Goal: Complete application form

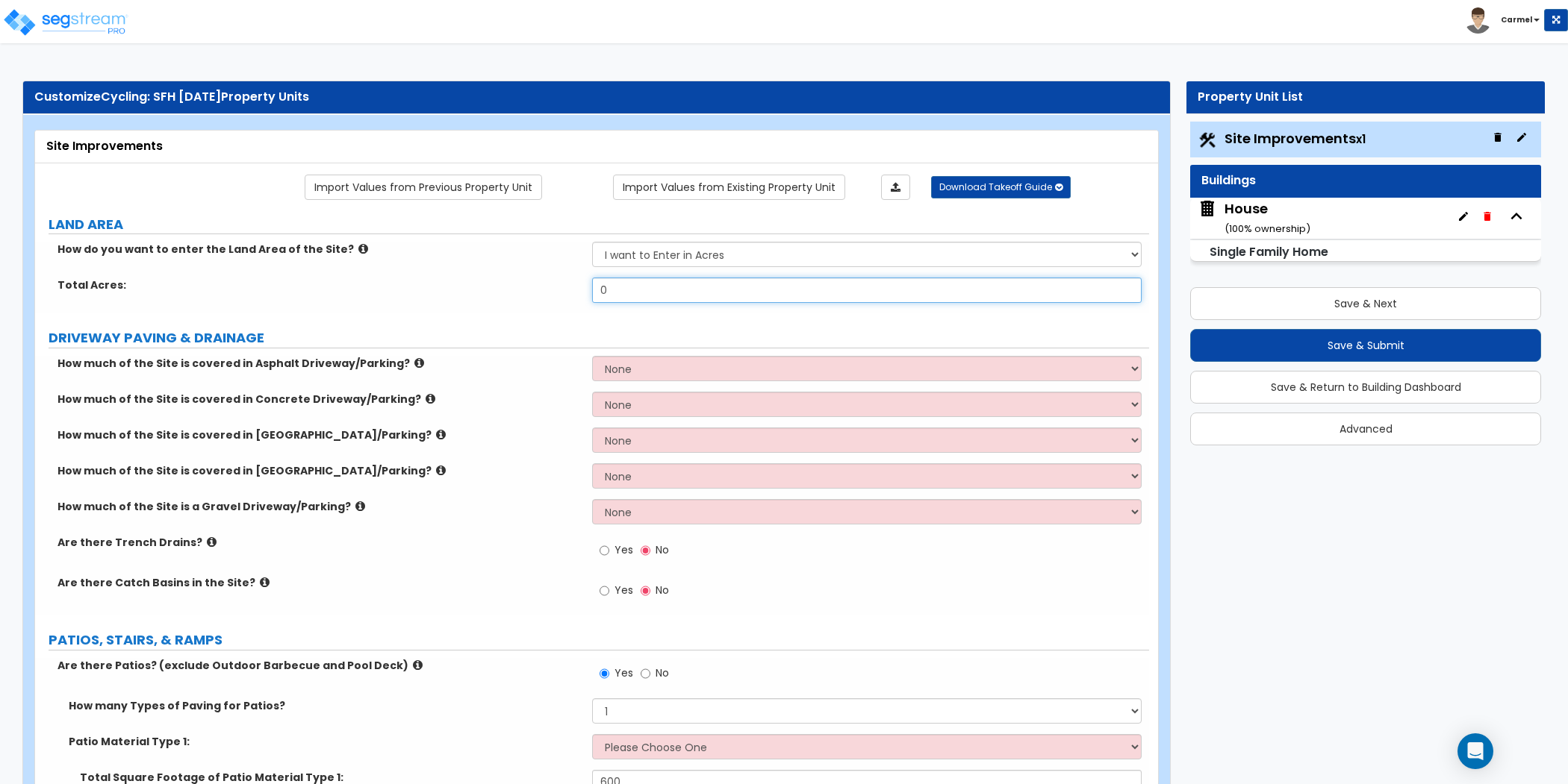
click at [649, 288] on input "0" at bounding box center [867, 290] width 549 height 25
type input "0.31"
click at [326, 444] on div "How much of the Site is covered in [GEOGRAPHIC_DATA]/Parking? None I want to En…" at bounding box center [591, 445] width 1114 height 36
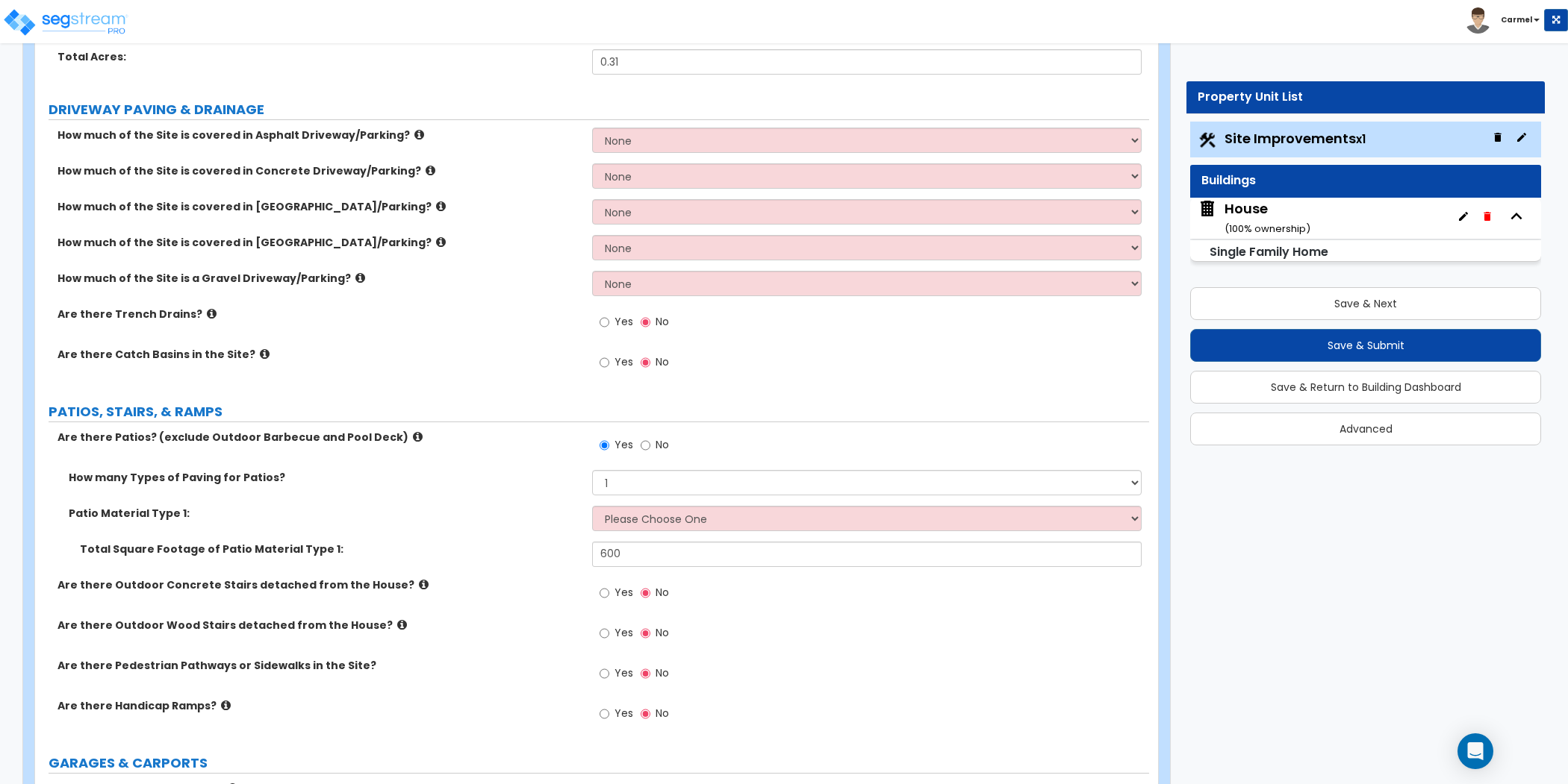
scroll to position [228, 0]
click at [657, 136] on select "None I want to Enter an Approximate Percentage I want to Enter the Square Foota…" at bounding box center [867, 141] width 549 height 25
click at [592, 128] on select "None I want to Enter an Approximate Percentage I want to Enter the Square Foota…" at bounding box center [867, 141] width 549 height 25
click at [694, 242] on select "None I want to Enter an Approximate Percentage I want to Enter the Square Foota…" at bounding box center [867, 248] width 549 height 25
select select "1"
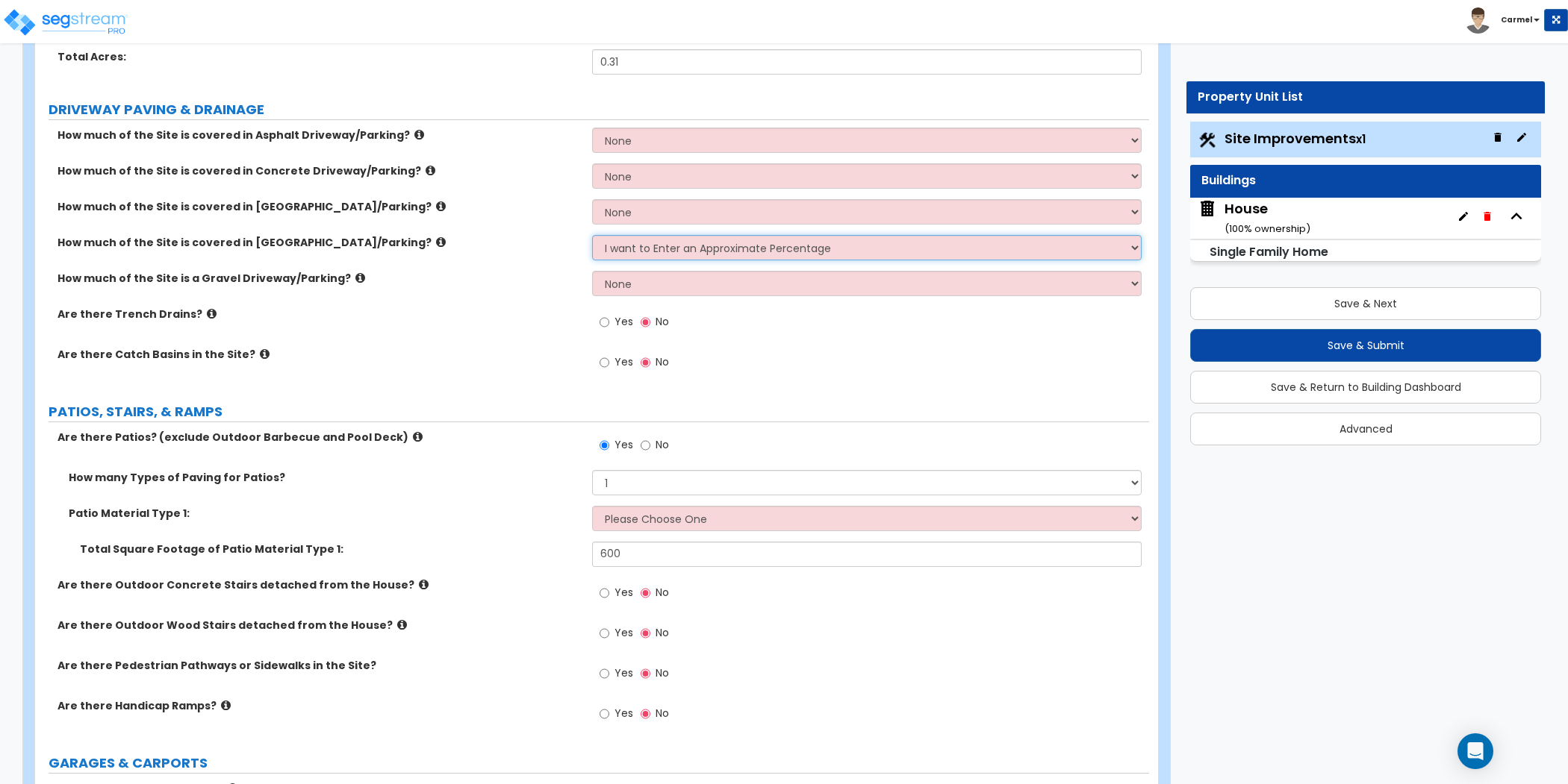
click at [592, 235] on select "None I want to Enter an Approximate Percentage I want to Enter the Square Foota…" at bounding box center [867, 248] width 549 height 25
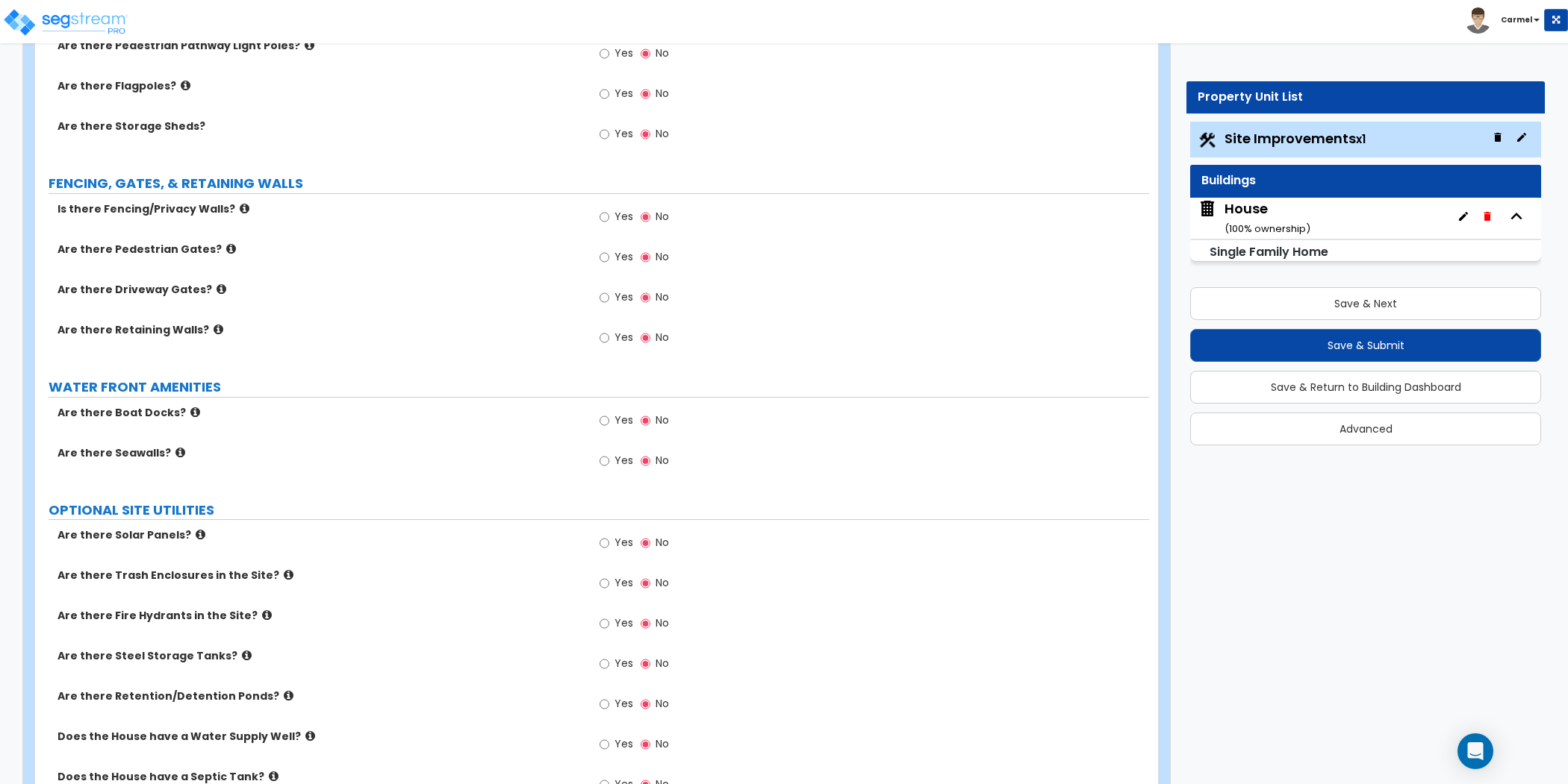
scroll to position [1779, 0]
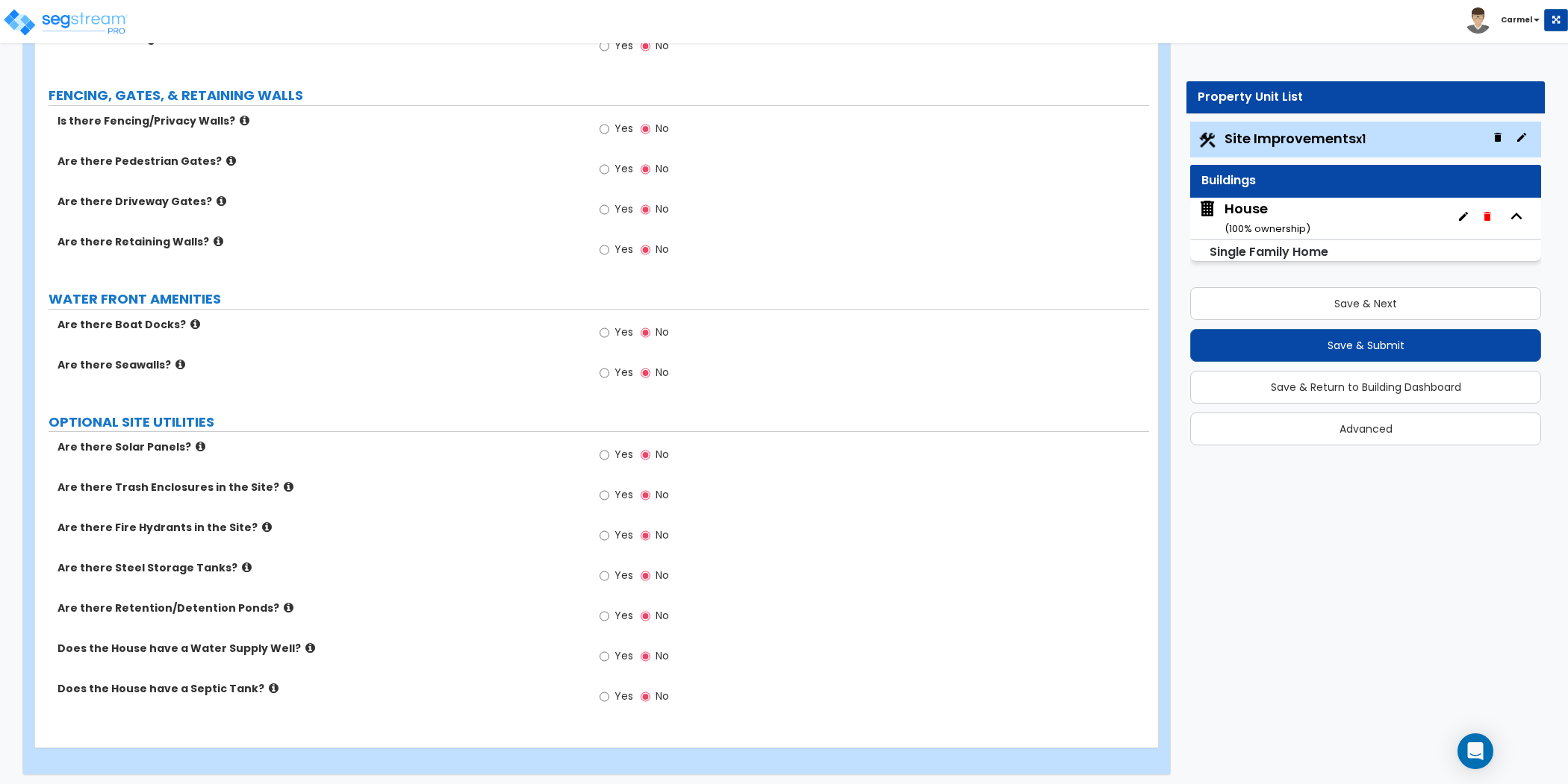
click at [631, 609] on span "Yes" at bounding box center [623, 615] width 19 height 15
click at [610, 609] on input "Yes" at bounding box center [604, 616] width 10 height 16
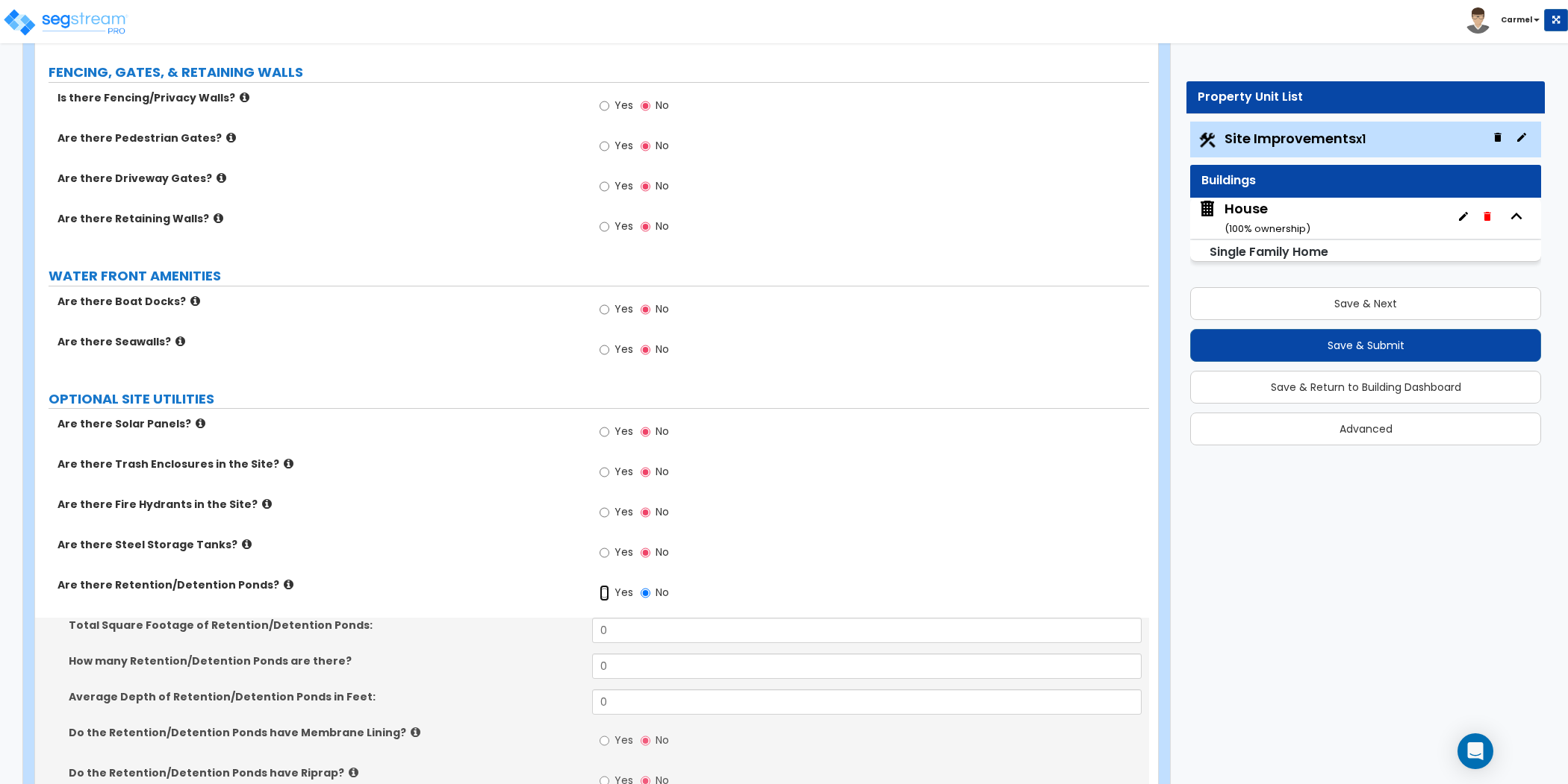
scroll to position [1814, 0]
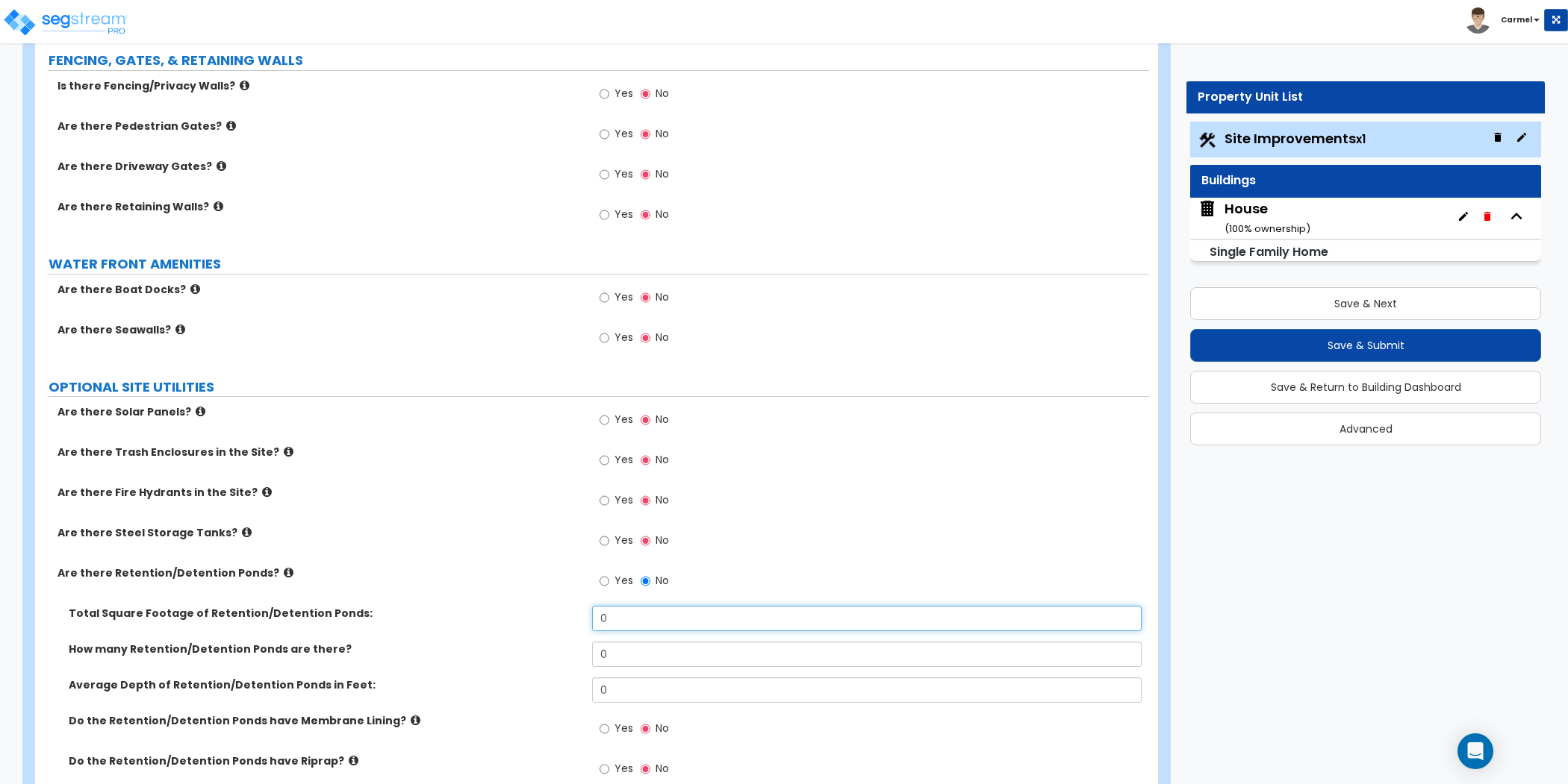
click at [688, 607] on input "0" at bounding box center [867, 618] width 549 height 25
type input "67"
click at [661, 649] on input "0" at bounding box center [867, 654] width 549 height 25
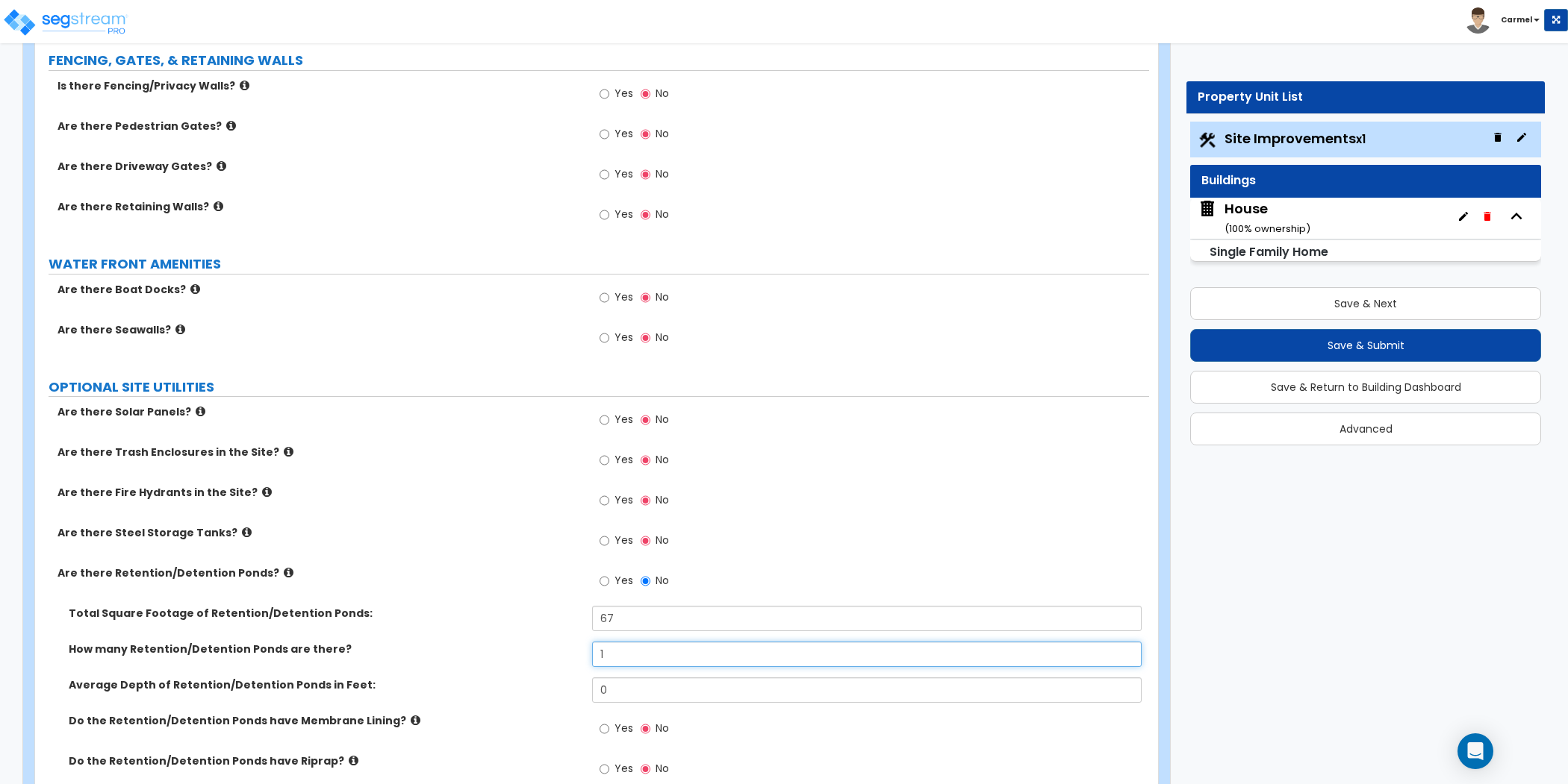
type input "1"
click at [646, 686] on input "0" at bounding box center [867, 690] width 549 height 25
type input "1"
click at [601, 725] on input "Yes" at bounding box center [604, 729] width 10 height 16
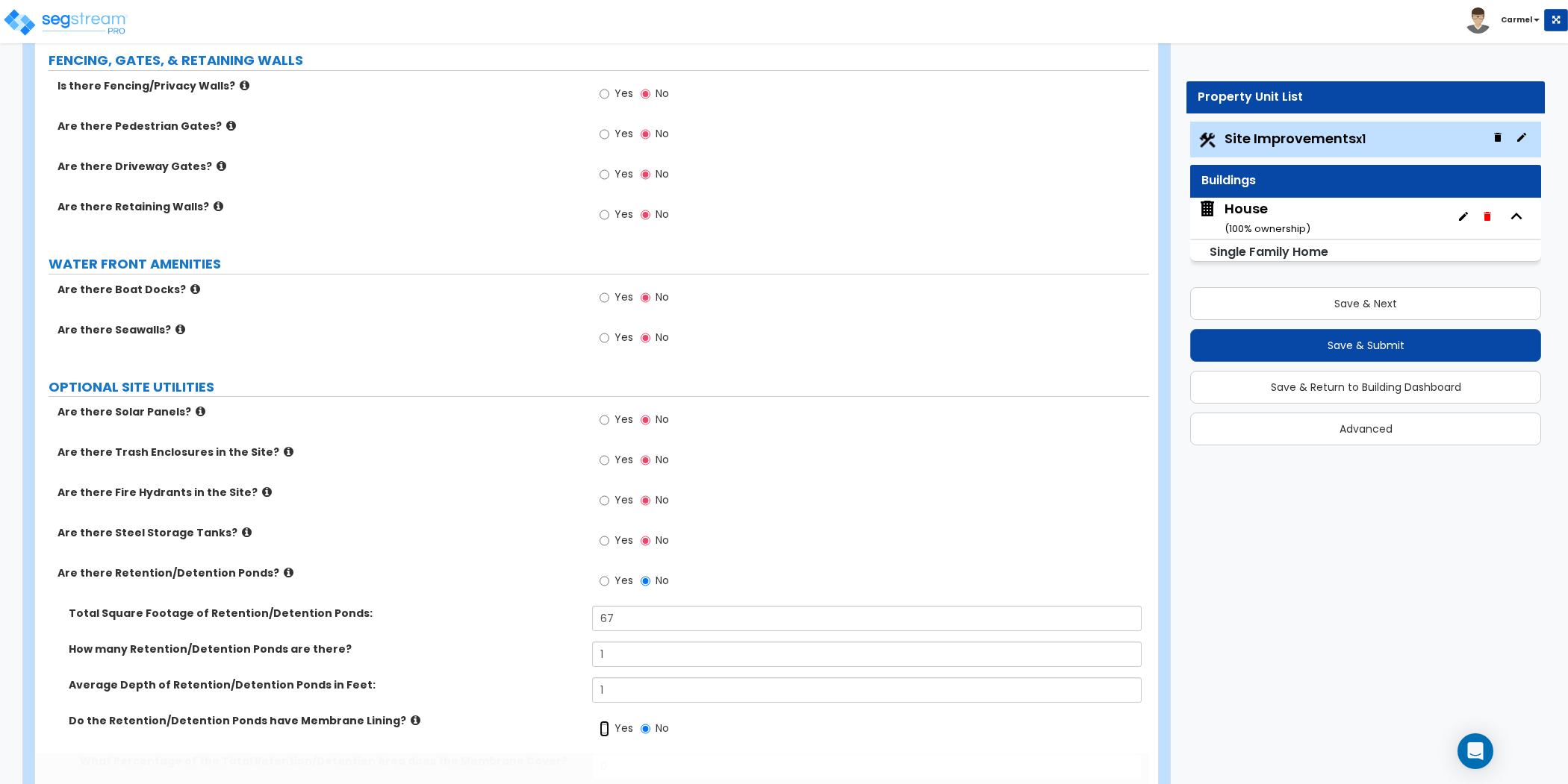
radio input "true"
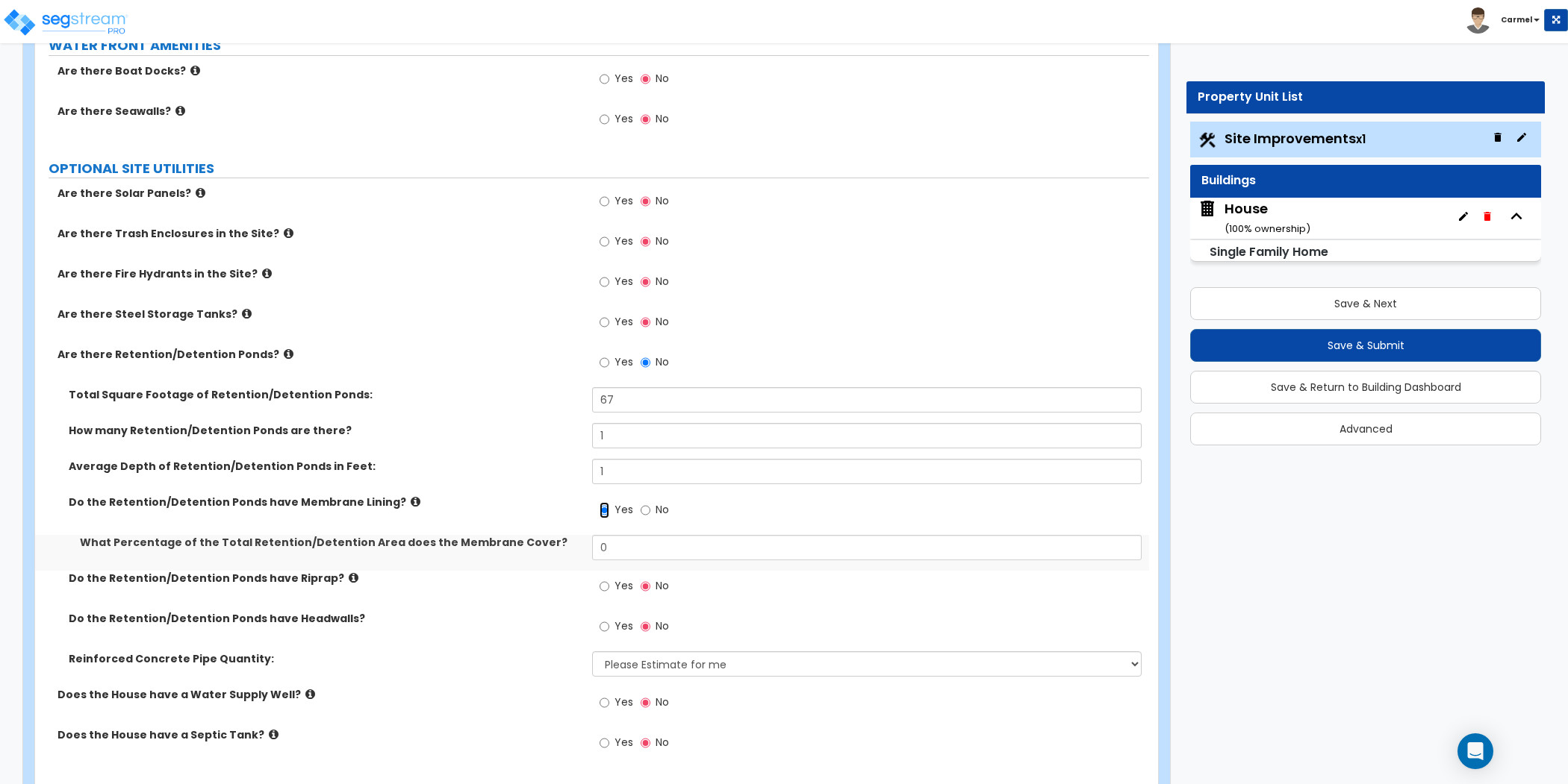
scroll to position [2079, 0]
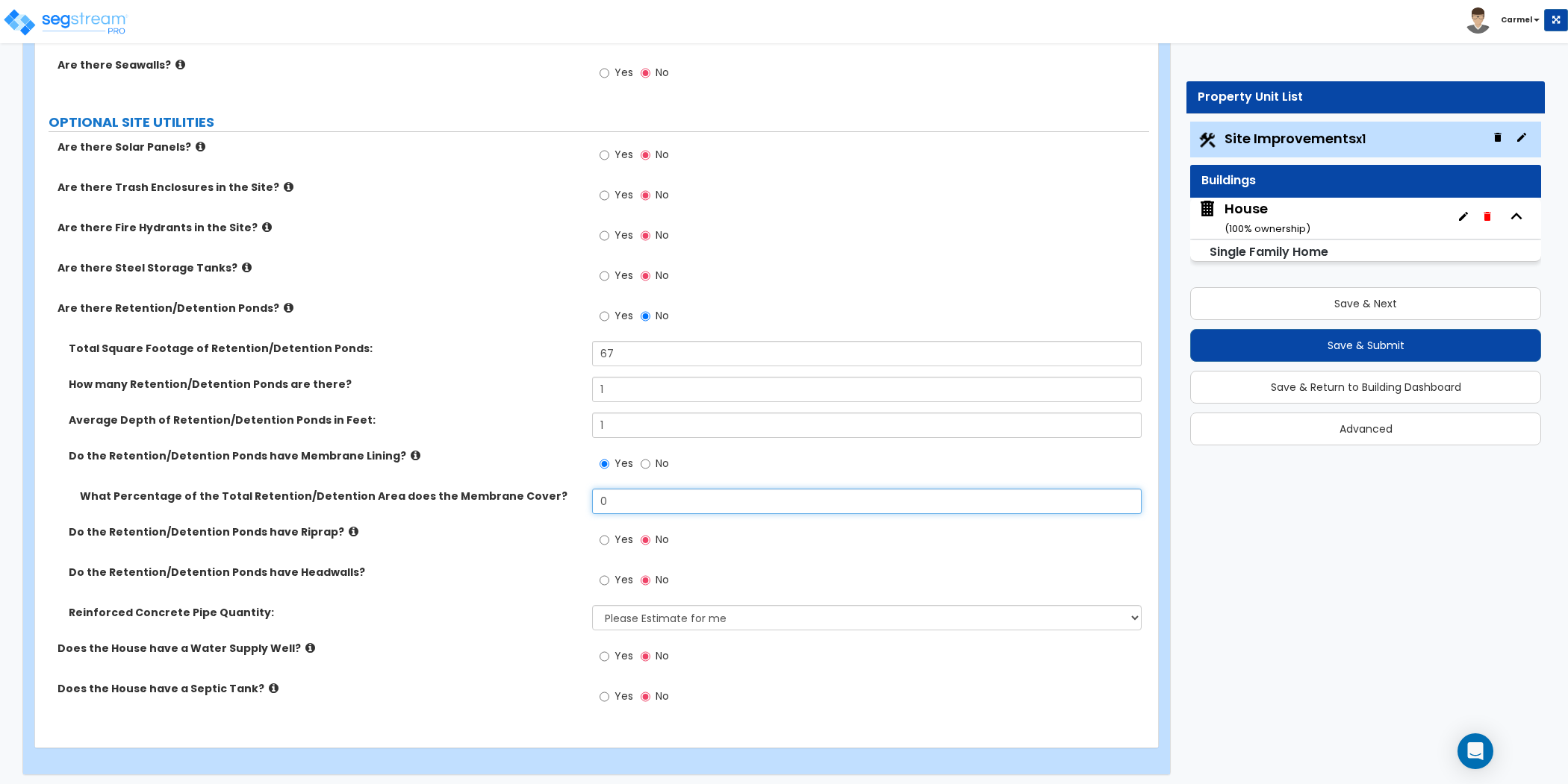
click at [679, 488] on input "0" at bounding box center [867, 501] width 549 height 25
type input "100"
click at [616, 534] on span "Yes" at bounding box center [623, 539] width 19 height 15
click at [610, 534] on input "Yes" at bounding box center [604, 540] width 10 height 16
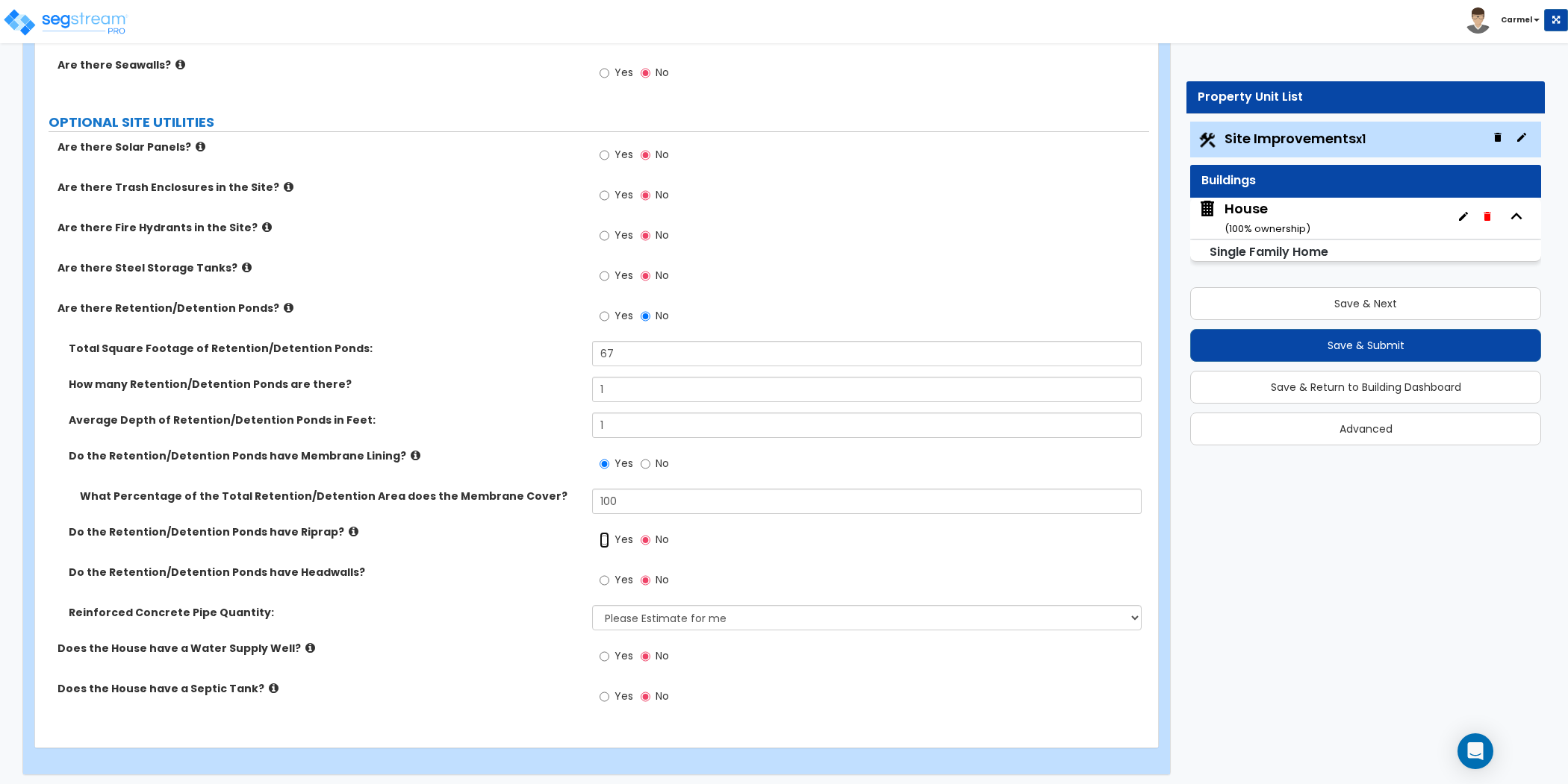
radio input "true"
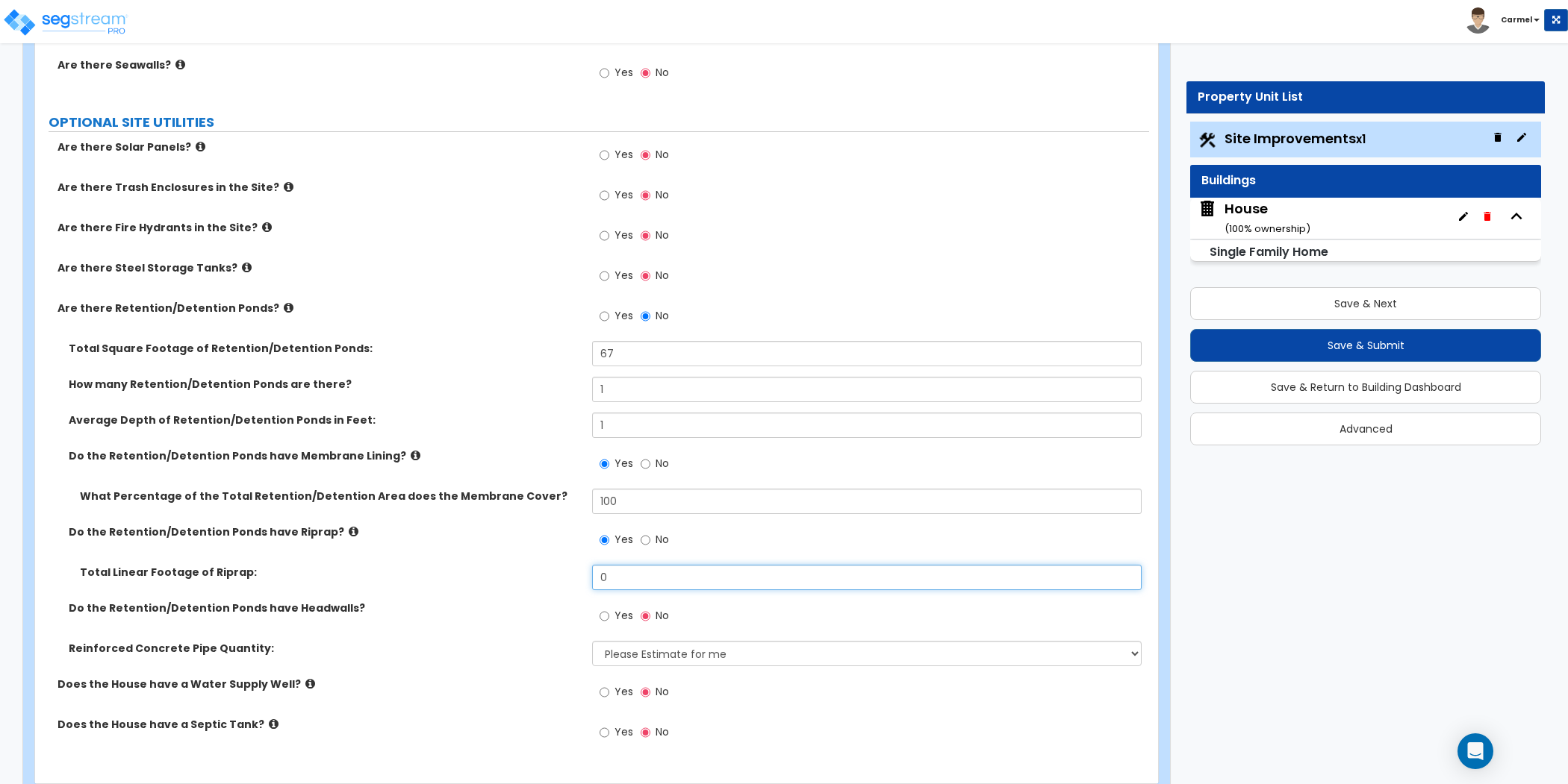
click at [656, 575] on input "0" at bounding box center [867, 578] width 549 height 25
type input "31"
click at [736, 618] on div "Yes No" at bounding box center [871, 621] width 557 height 41
click at [769, 730] on div "Yes No" at bounding box center [871, 737] width 557 height 41
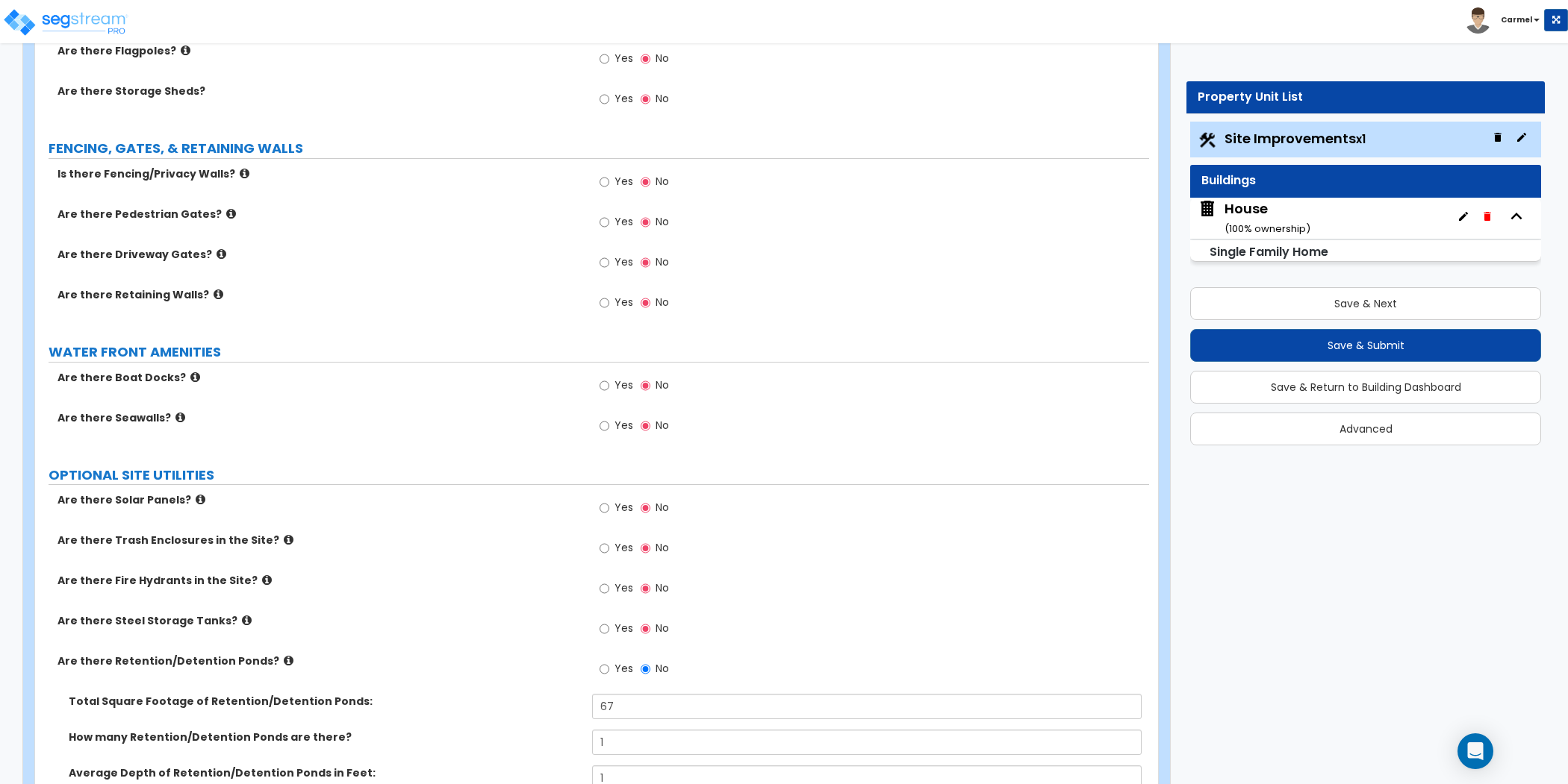
scroll to position [1646, 0]
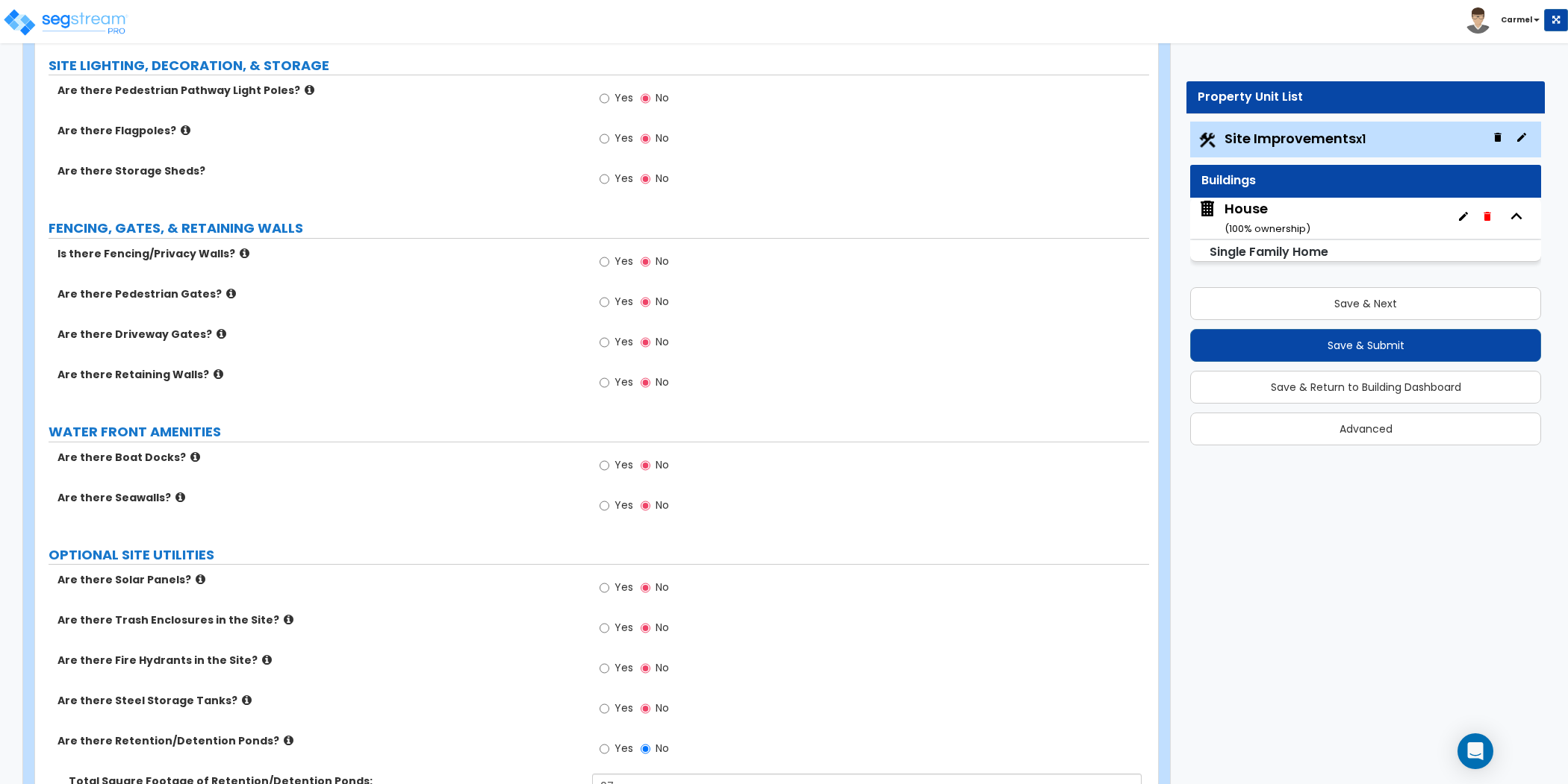
click at [741, 679] on div "Yes No" at bounding box center [871, 673] width 557 height 41
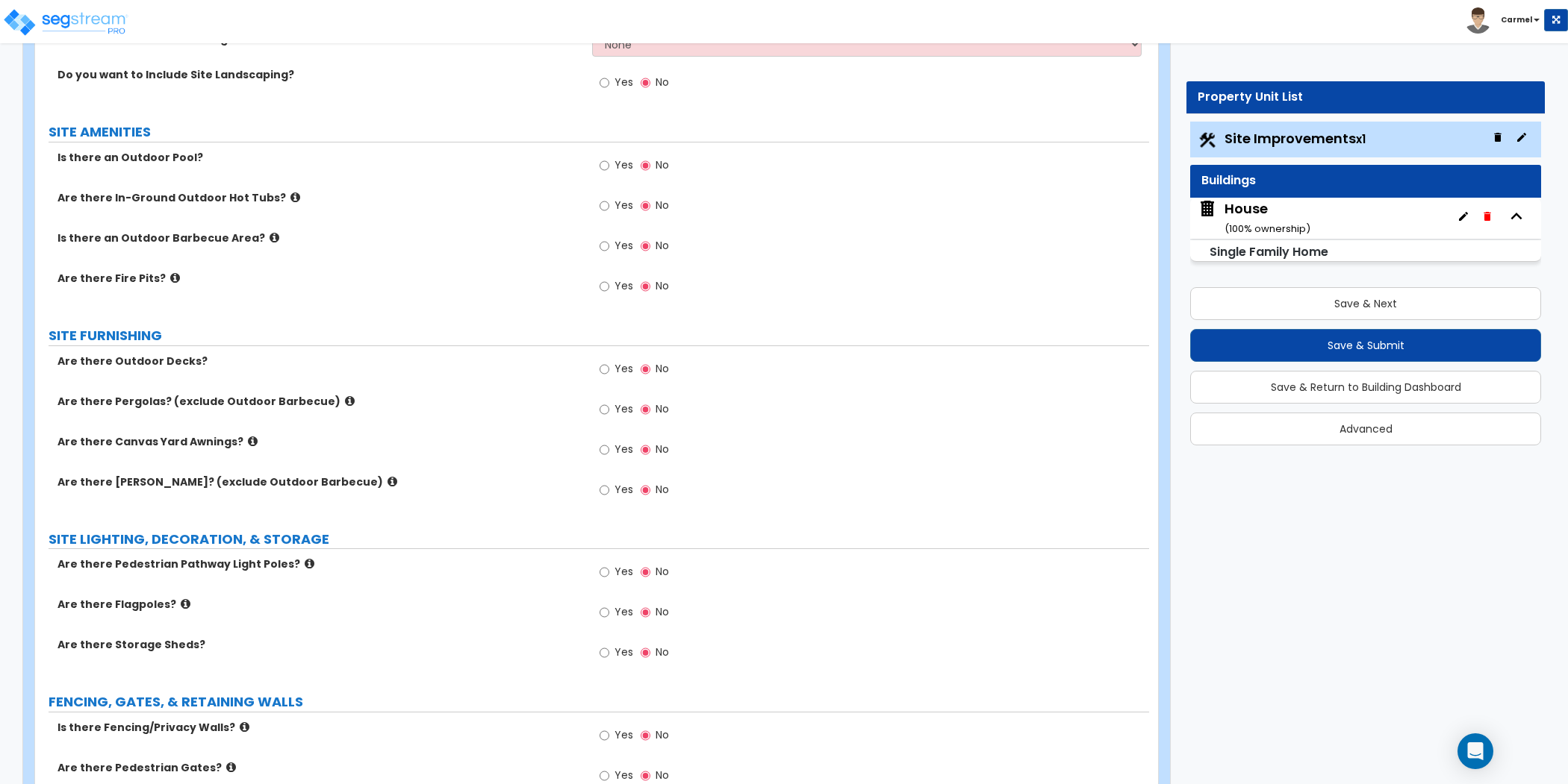
scroll to position [1171, 0]
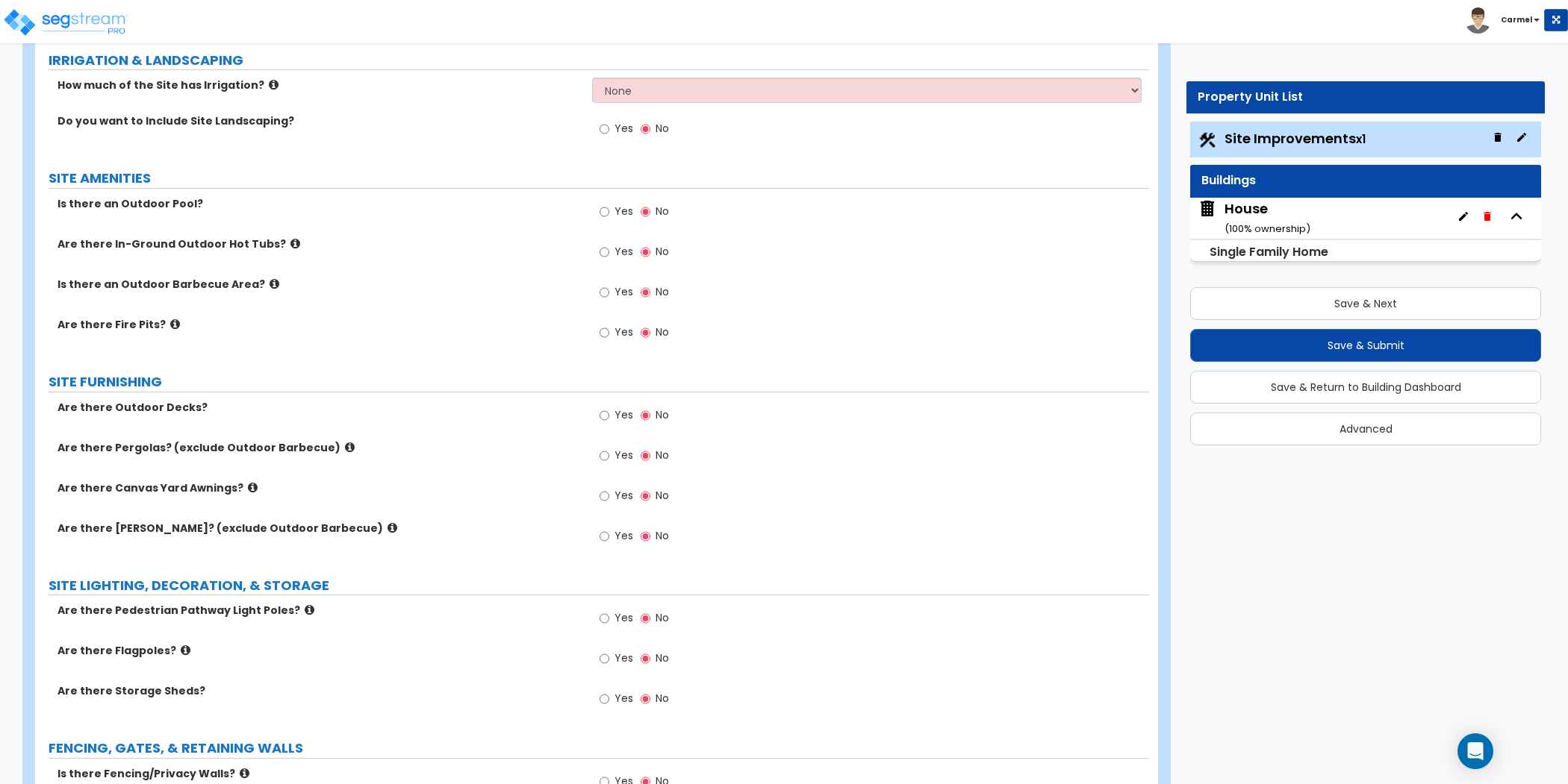
click at [780, 227] on div "Yes No" at bounding box center [871, 216] width 557 height 41
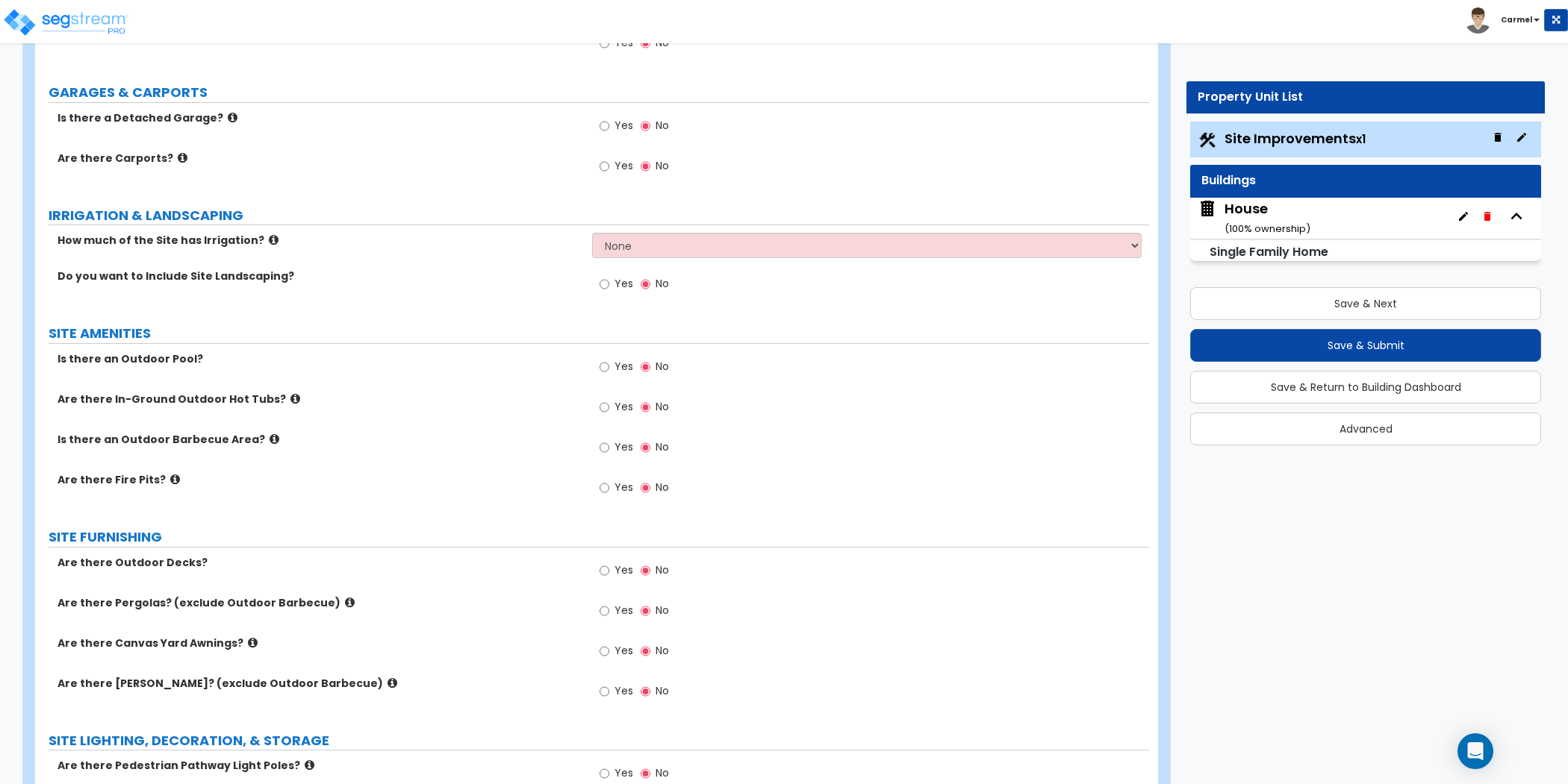
scroll to position [934, 0]
